Goal: Transaction & Acquisition: Purchase product/service

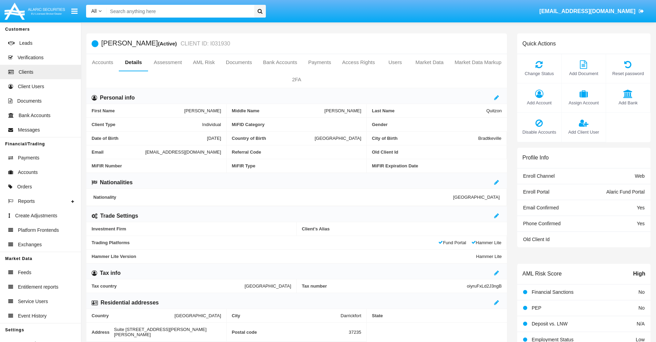
click at [102, 62] on link "Accounts" at bounding box center [102, 62] width 32 height 17
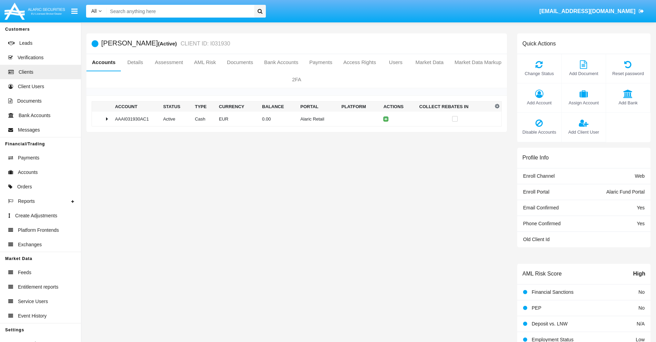
click at [294, 119] on td "0.00" at bounding box center [278, 119] width 38 height 15
click at [386, 133] on icon at bounding box center [387, 133] width 3 height 3
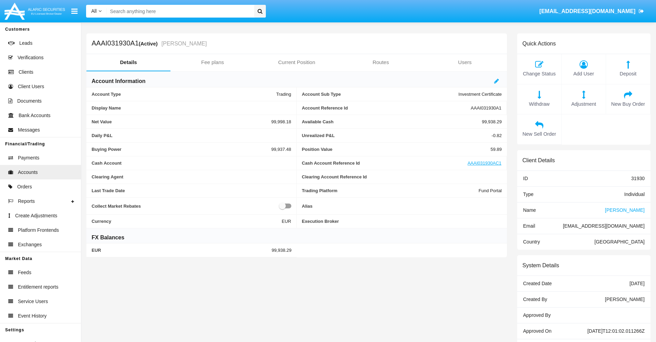
click at [539, 134] on span "New Sell Order" at bounding box center [538, 134] width 37 height 8
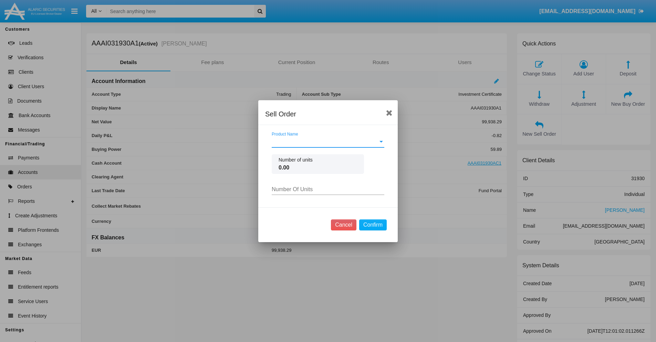
click at [328, 141] on span "Product Name" at bounding box center [325, 142] width 106 height 6
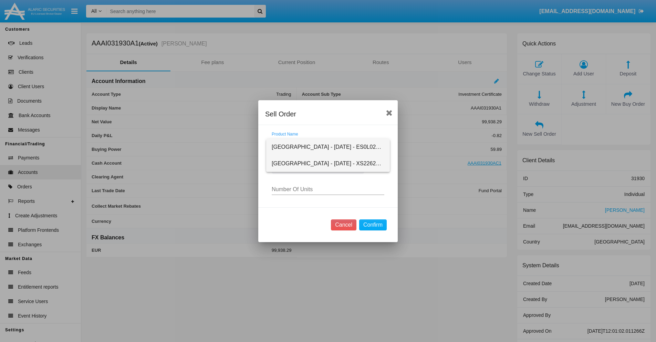
click at [328, 163] on span "[GEOGRAPHIC_DATA] - [DATE] - XS2262211076" at bounding box center [328, 163] width 113 height 17
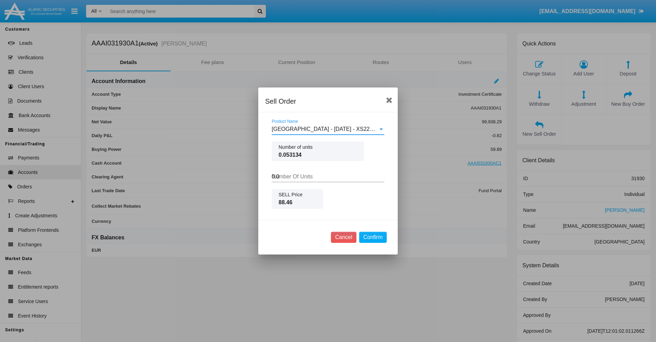
type input "0.02"
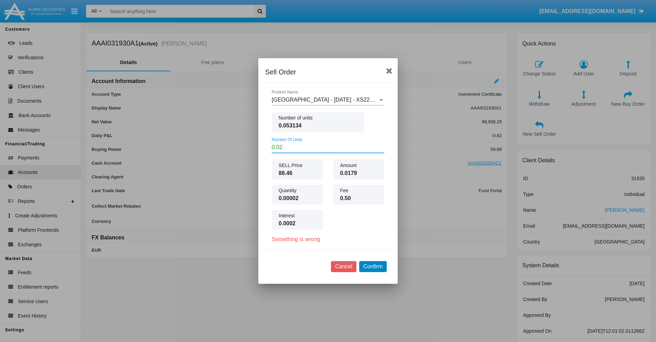
click at [372, 266] on button "Confirm" at bounding box center [373, 266] width 28 height 11
